Goal: Task Accomplishment & Management: Manage account settings

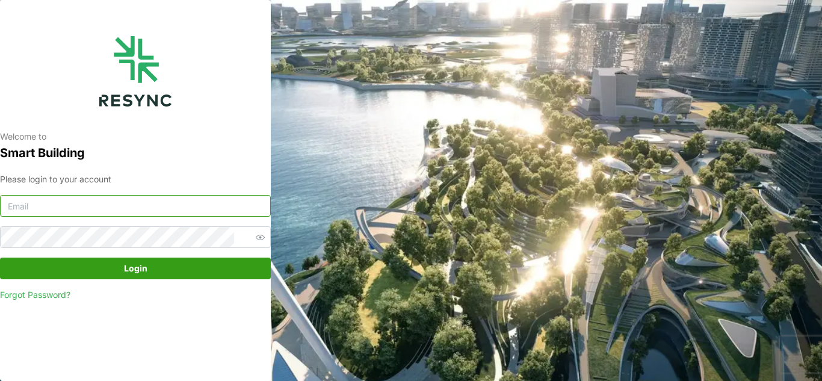
click at [82, 200] on input at bounding box center [135, 206] width 271 height 22
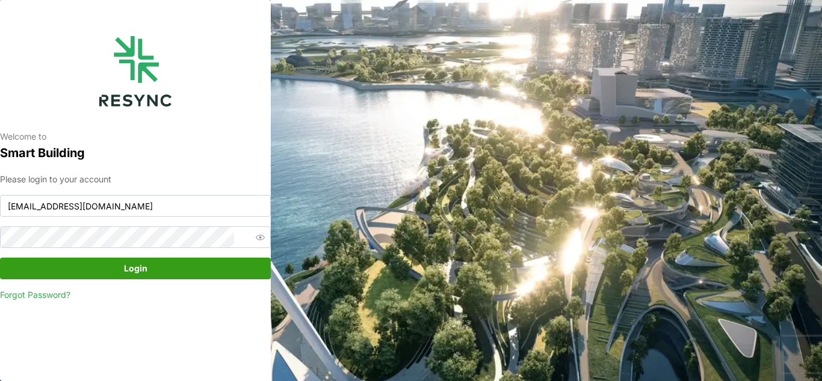
click at [151, 270] on span "Login" at bounding box center [135, 268] width 248 height 20
drag, startPoint x: 170, startPoint y: 204, endPoint x: 0, endPoint y: 199, distance: 169.8
click at [0, 199] on div "Welcome to Smart Building Please login to your account [EMAIL_ADDRESS][DOMAIN_N…" at bounding box center [135, 190] width 271 height 381
click at [151, 273] on span "Login" at bounding box center [135, 268] width 248 height 20
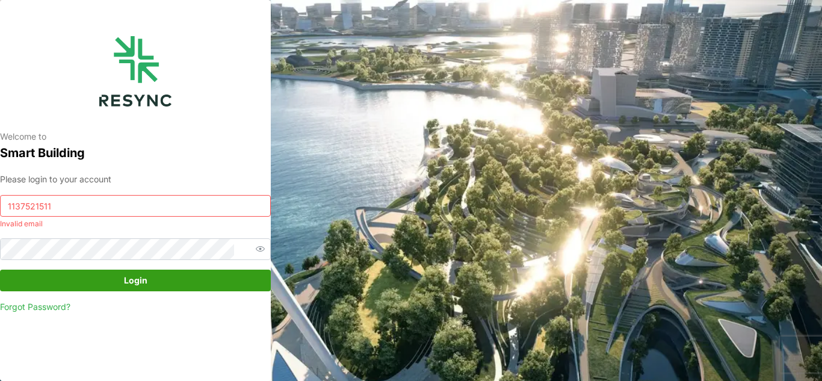
drag, startPoint x: 93, startPoint y: 208, endPoint x: 0, endPoint y: 198, distance: 93.2
click at [0, 198] on div "Welcome to Smart Building Please login to your account 1137521511 Invalid email…" at bounding box center [135, 190] width 271 height 381
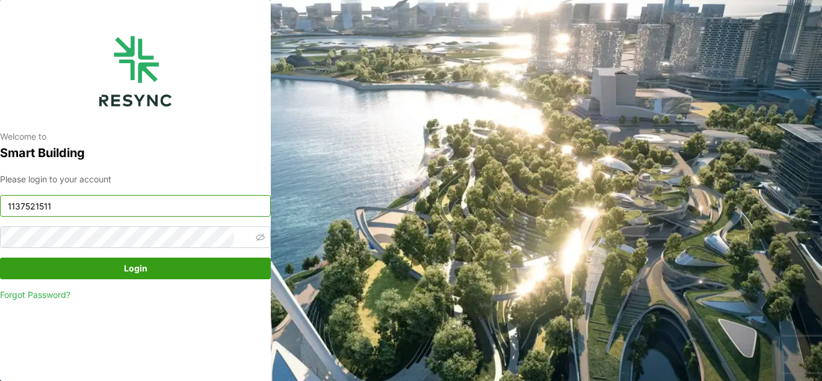
click at [256, 236] on icon "button" at bounding box center [260, 237] width 9 height 9
click at [110, 267] on span "Login" at bounding box center [135, 268] width 248 height 20
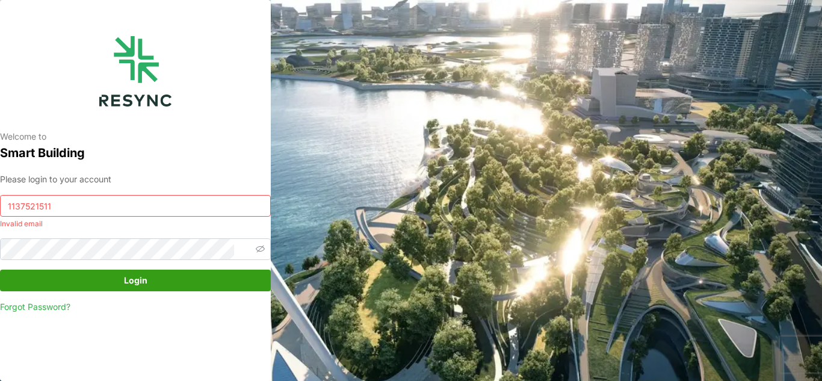
drag, startPoint x: 96, startPoint y: 203, endPoint x: 0, endPoint y: 191, distance: 96.5
click at [0, 191] on div "Welcome to Smart Building Please login to your account 1137521511 Invalid email…" at bounding box center [135, 190] width 271 height 381
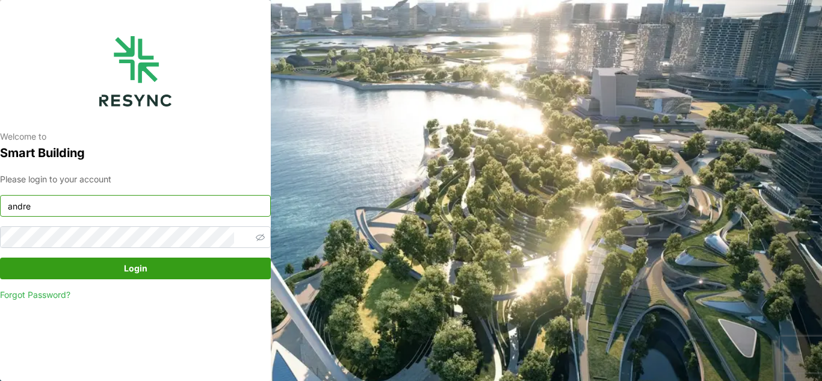
type input "[EMAIL_ADDRESS][DOMAIN_NAME]"
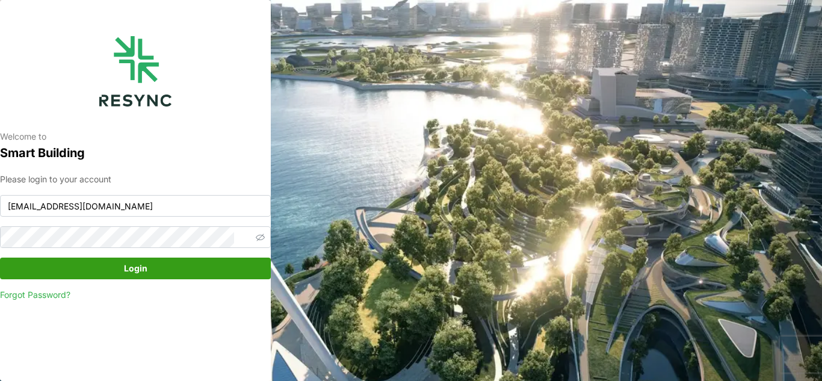
click at [153, 271] on span "Login" at bounding box center [135, 268] width 248 height 20
